Goal: Find specific page/section: Find specific page/section

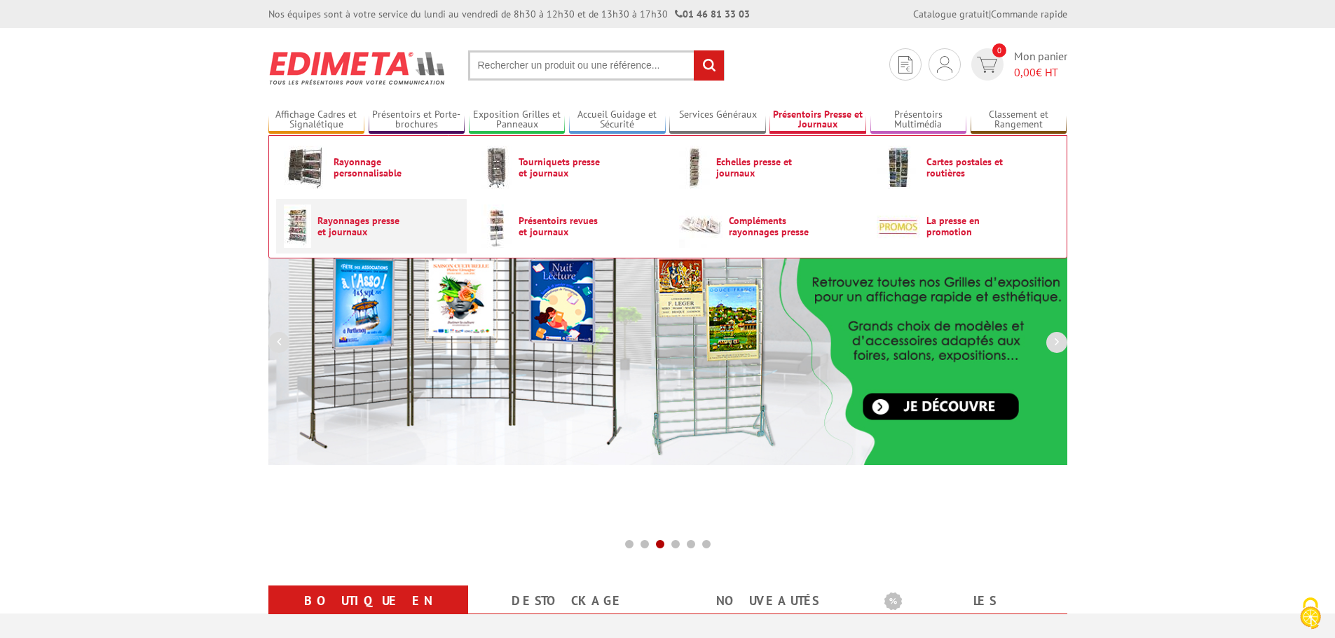
click at [377, 226] on span "Rayonnages presse et journaux" at bounding box center [359, 226] width 84 height 22
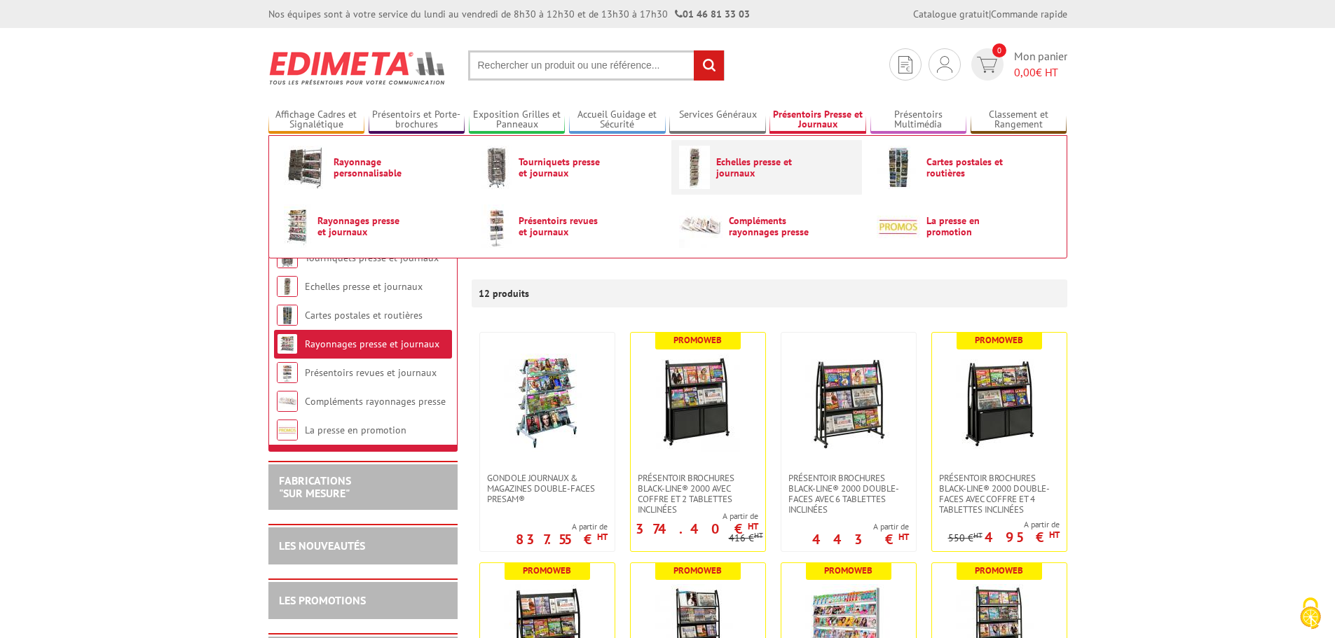
click at [706, 163] on img at bounding box center [694, 167] width 31 height 43
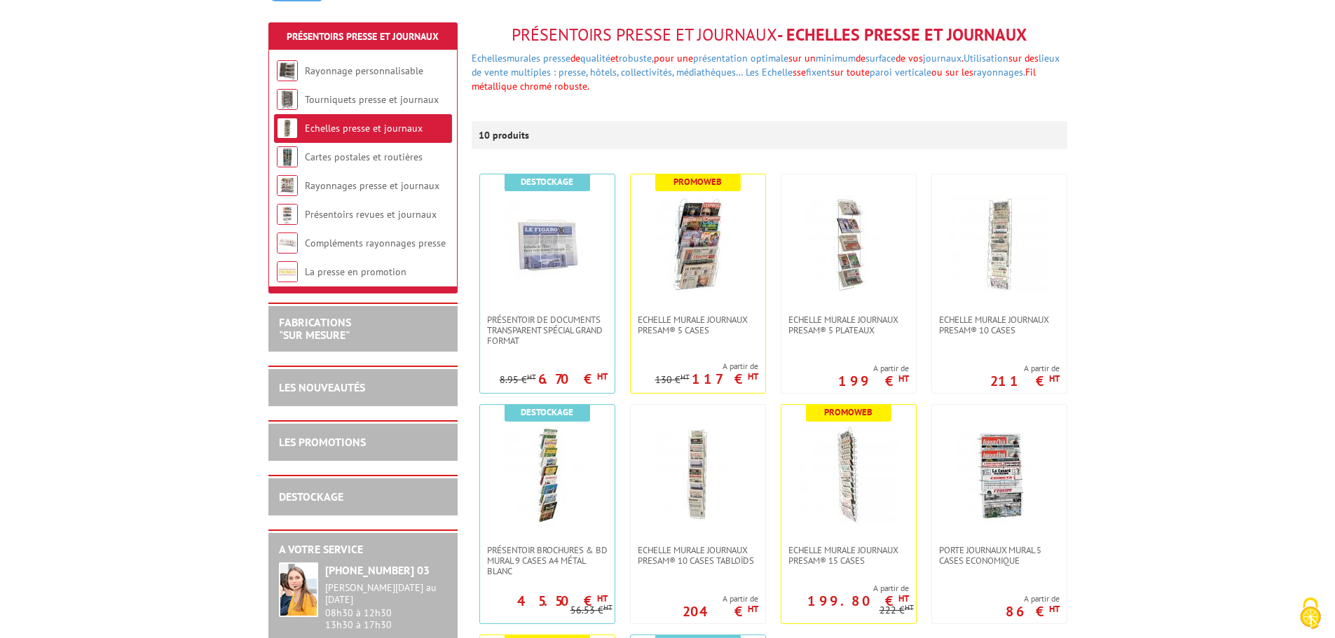
scroll to position [561, 0]
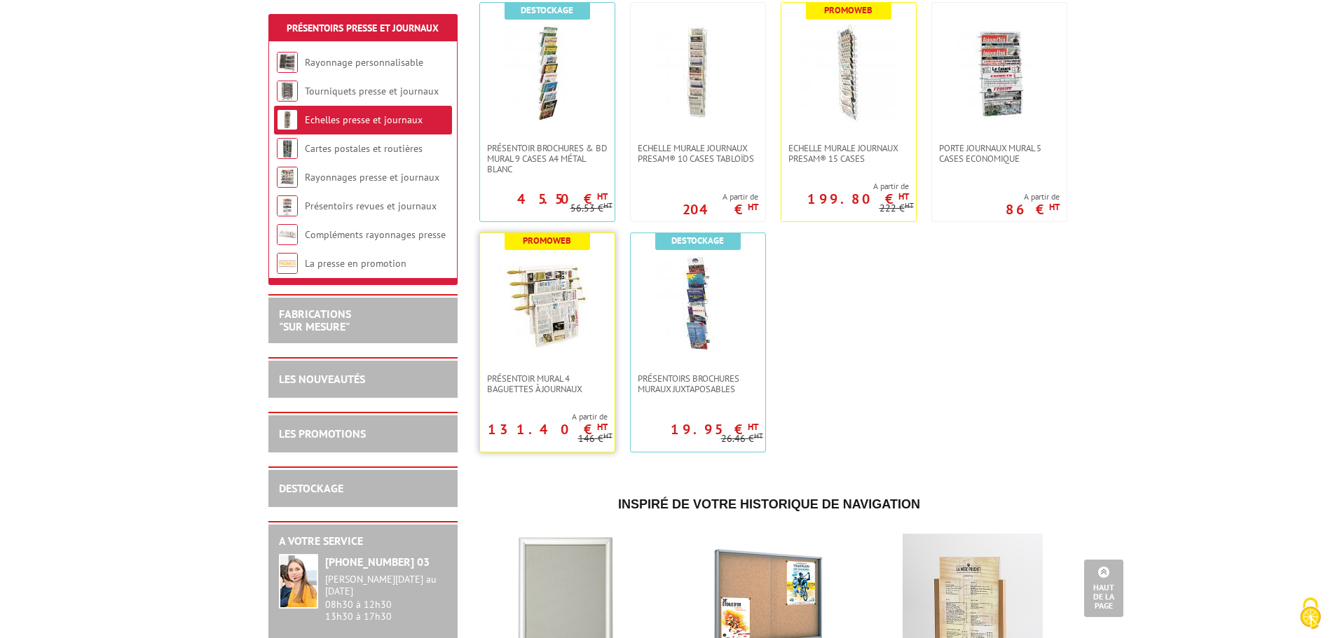
click at [531, 275] on img at bounding box center [547, 303] width 98 height 98
